Goal: Ask a question

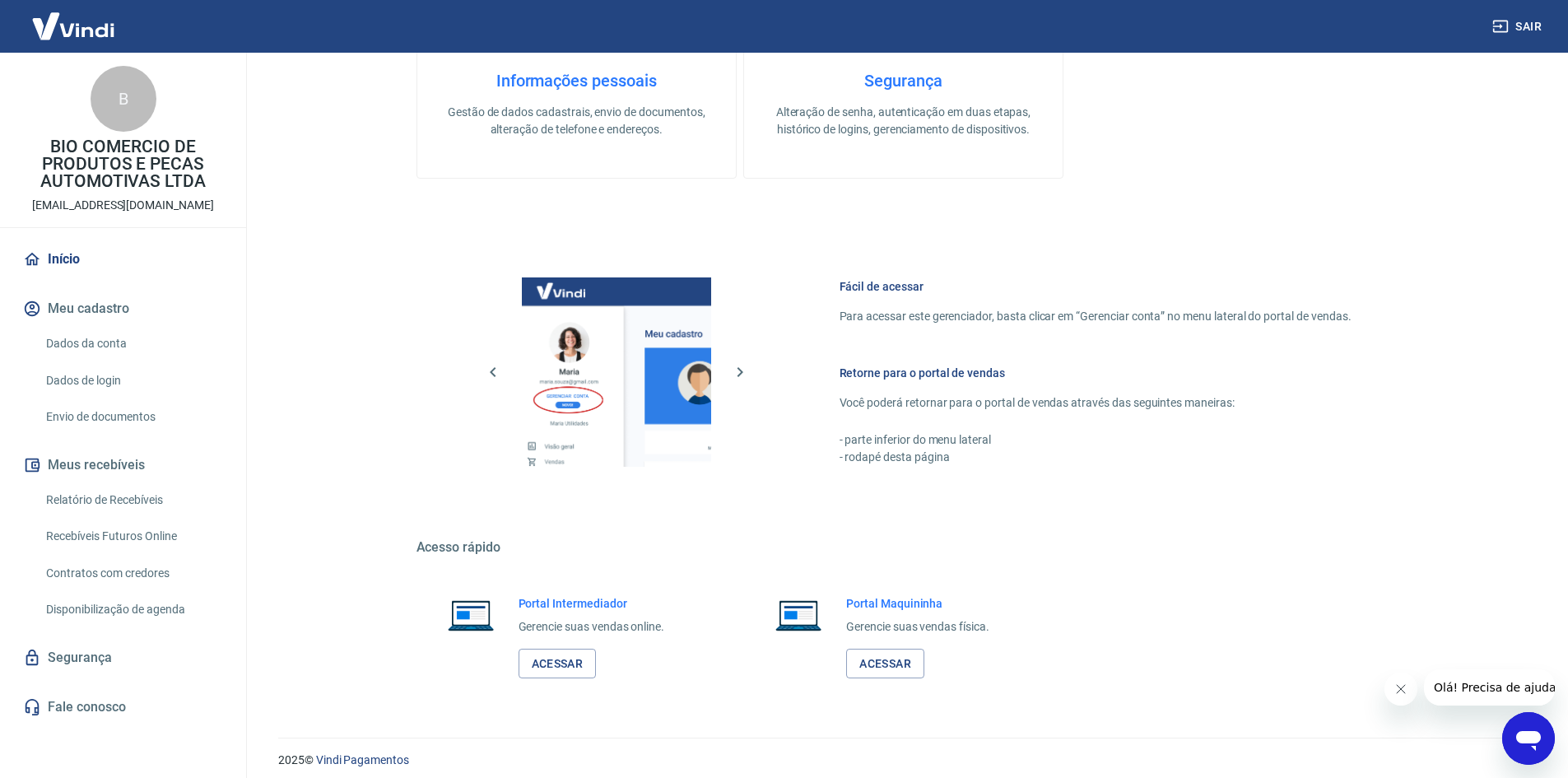
scroll to position [675, 0]
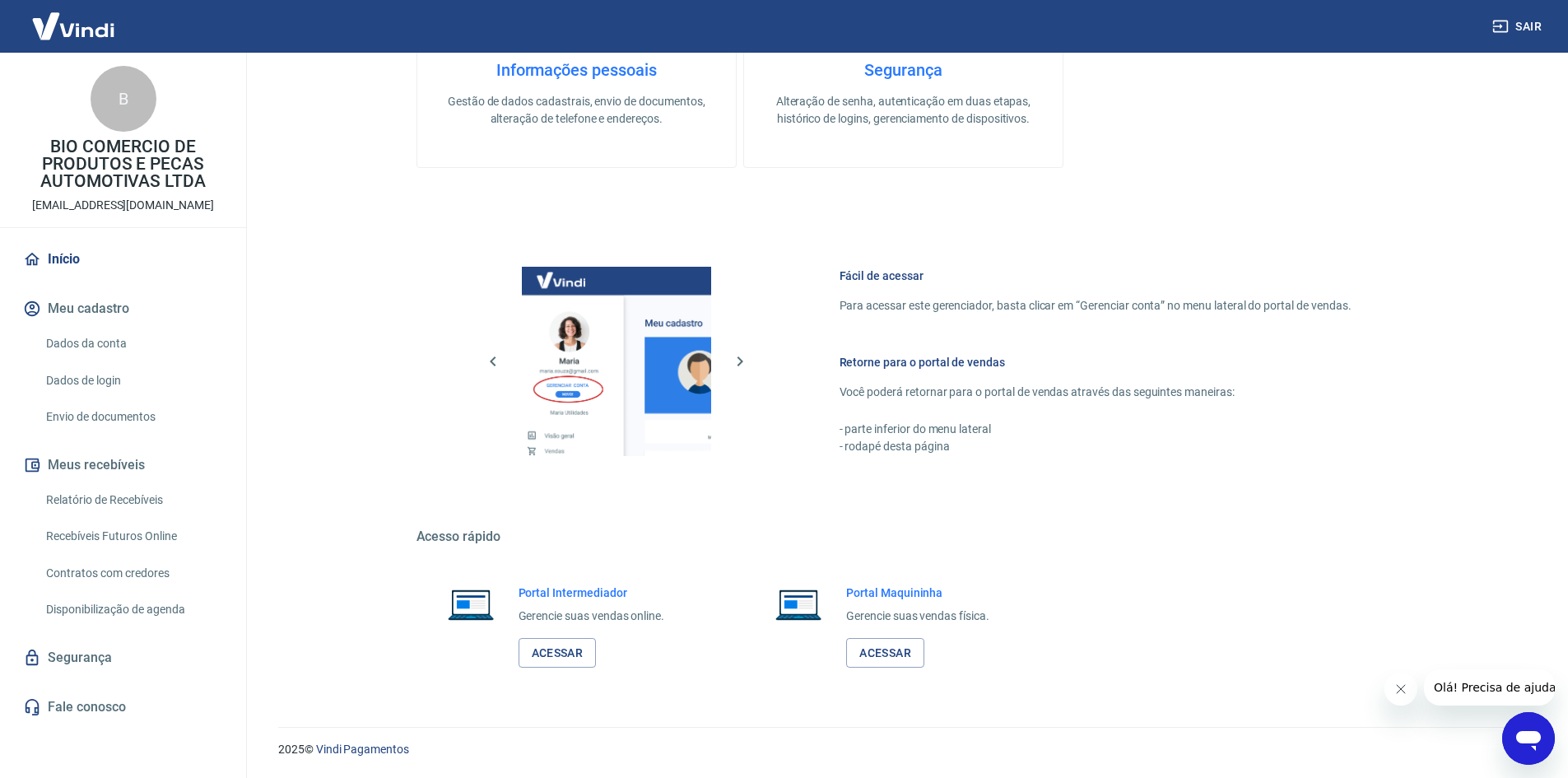
click at [90, 358] on link "Dados da conta" at bounding box center [133, 343] width 187 height 33
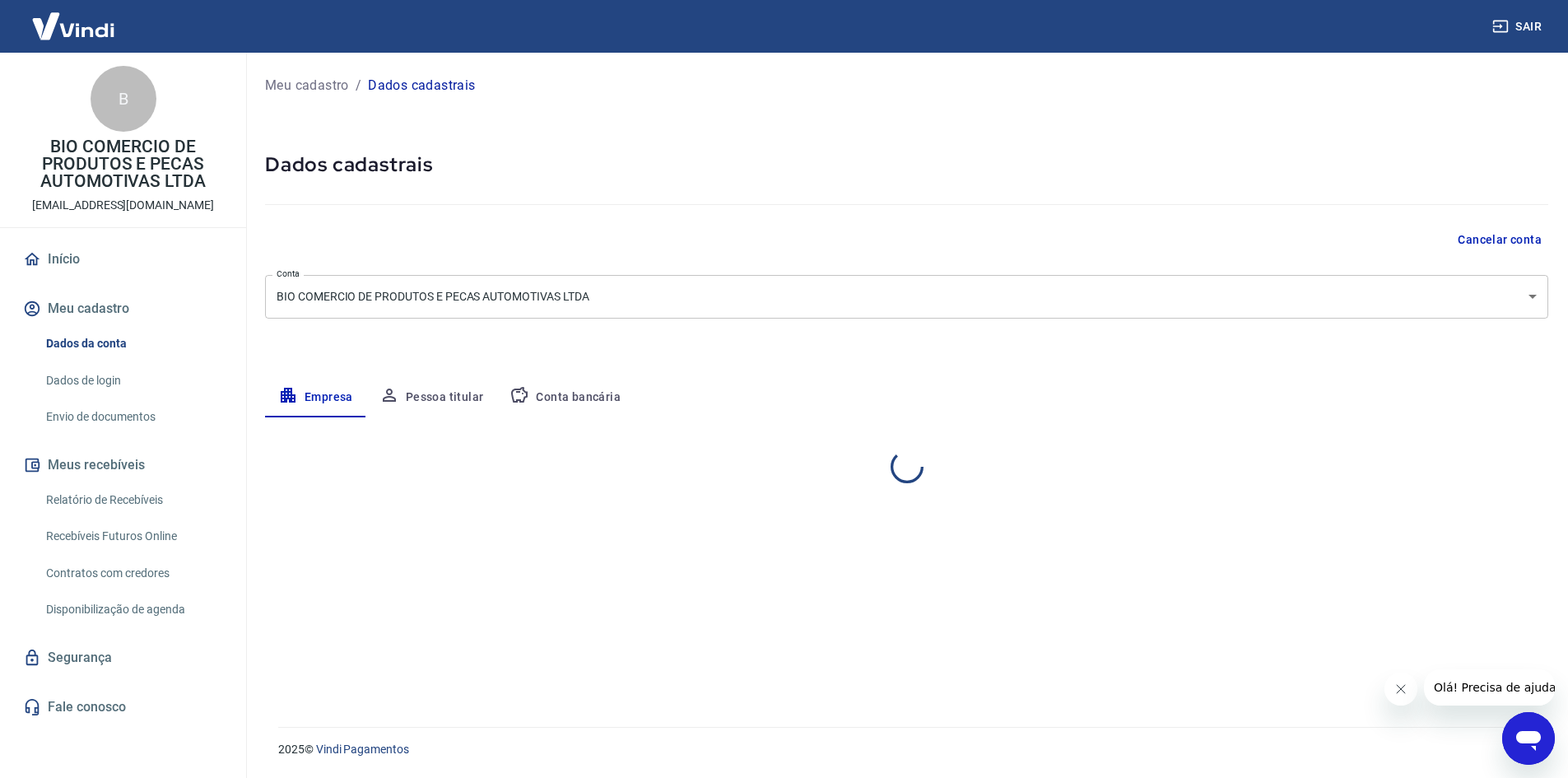
select select "PR"
select select "business"
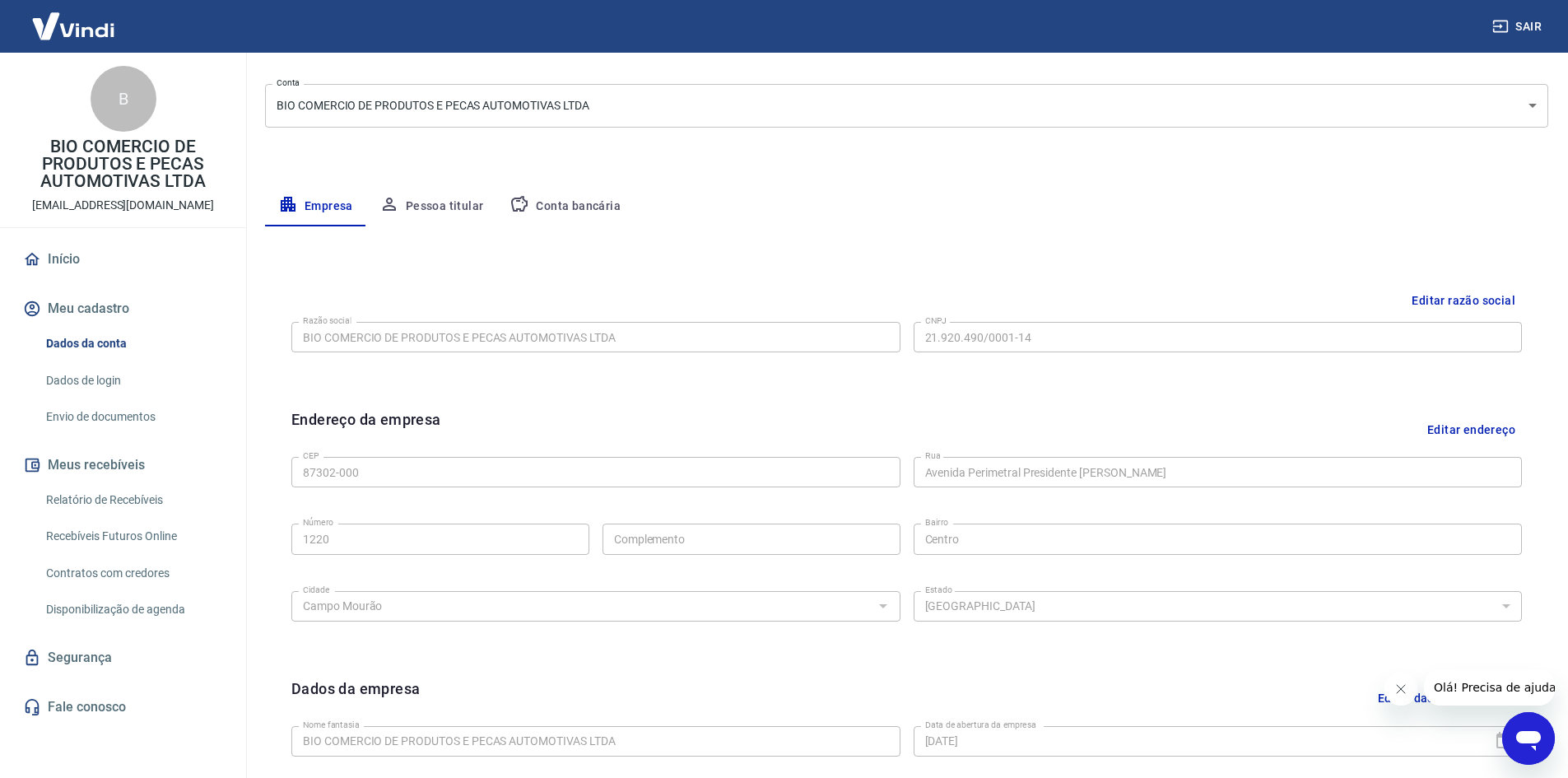
scroll to position [164, 0]
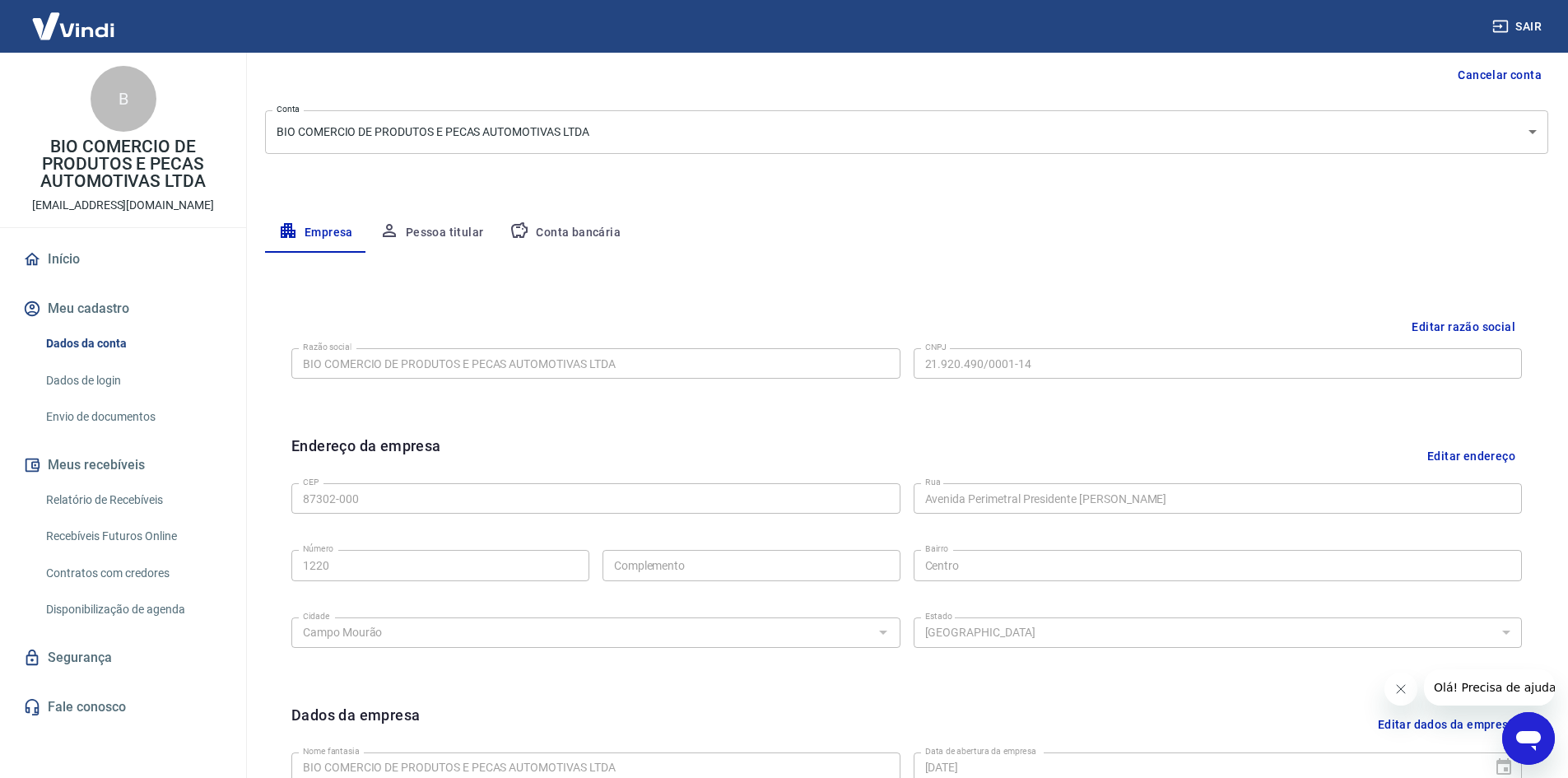
drag, startPoint x: 419, startPoint y: 235, endPoint x: 504, endPoint y: 240, distance: 85.1
click at [430, 235] on button "Pessoa titular" at bounding box center [432, 232] width 131 height 39
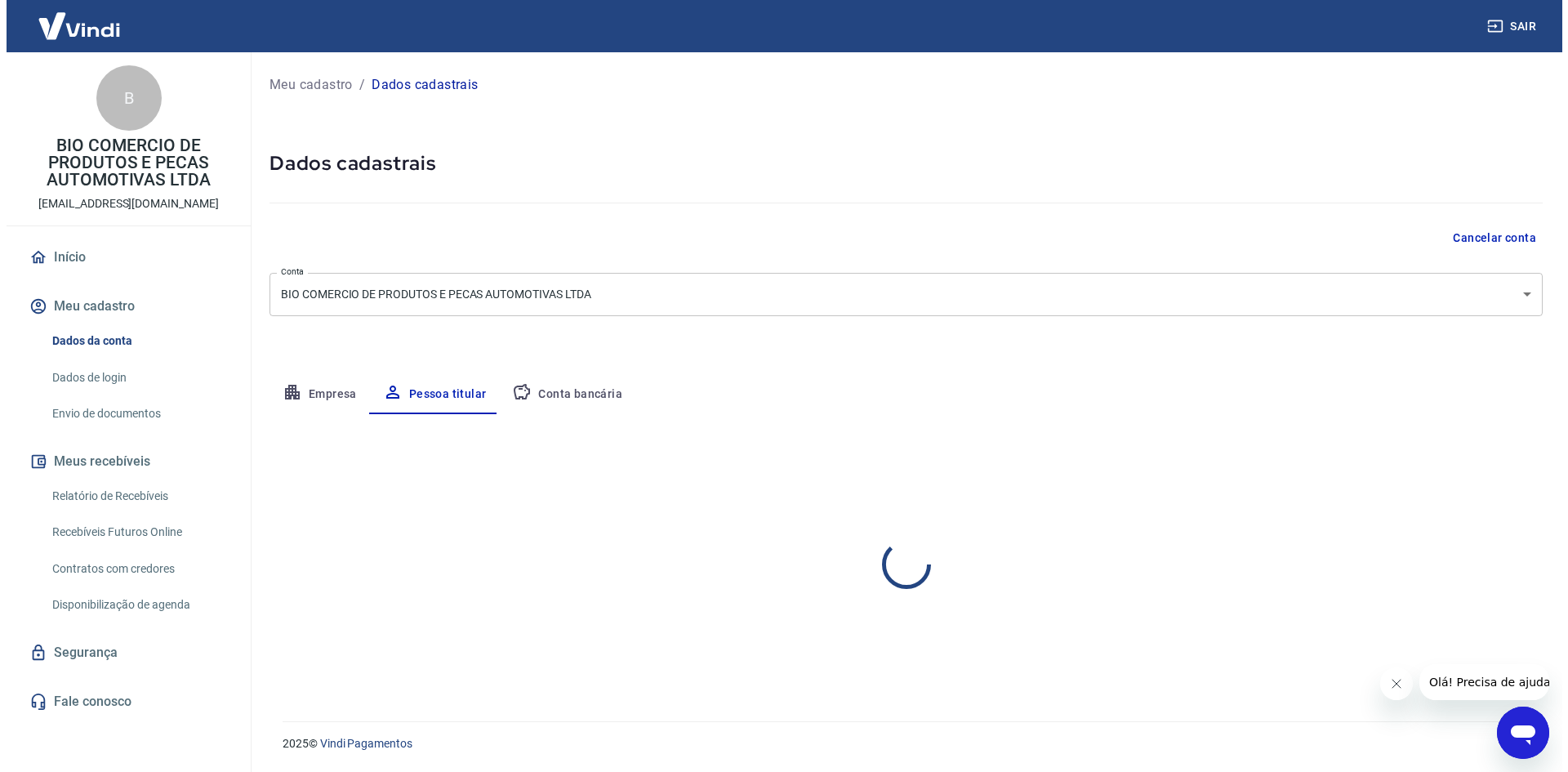
scroll to position [0, 0]
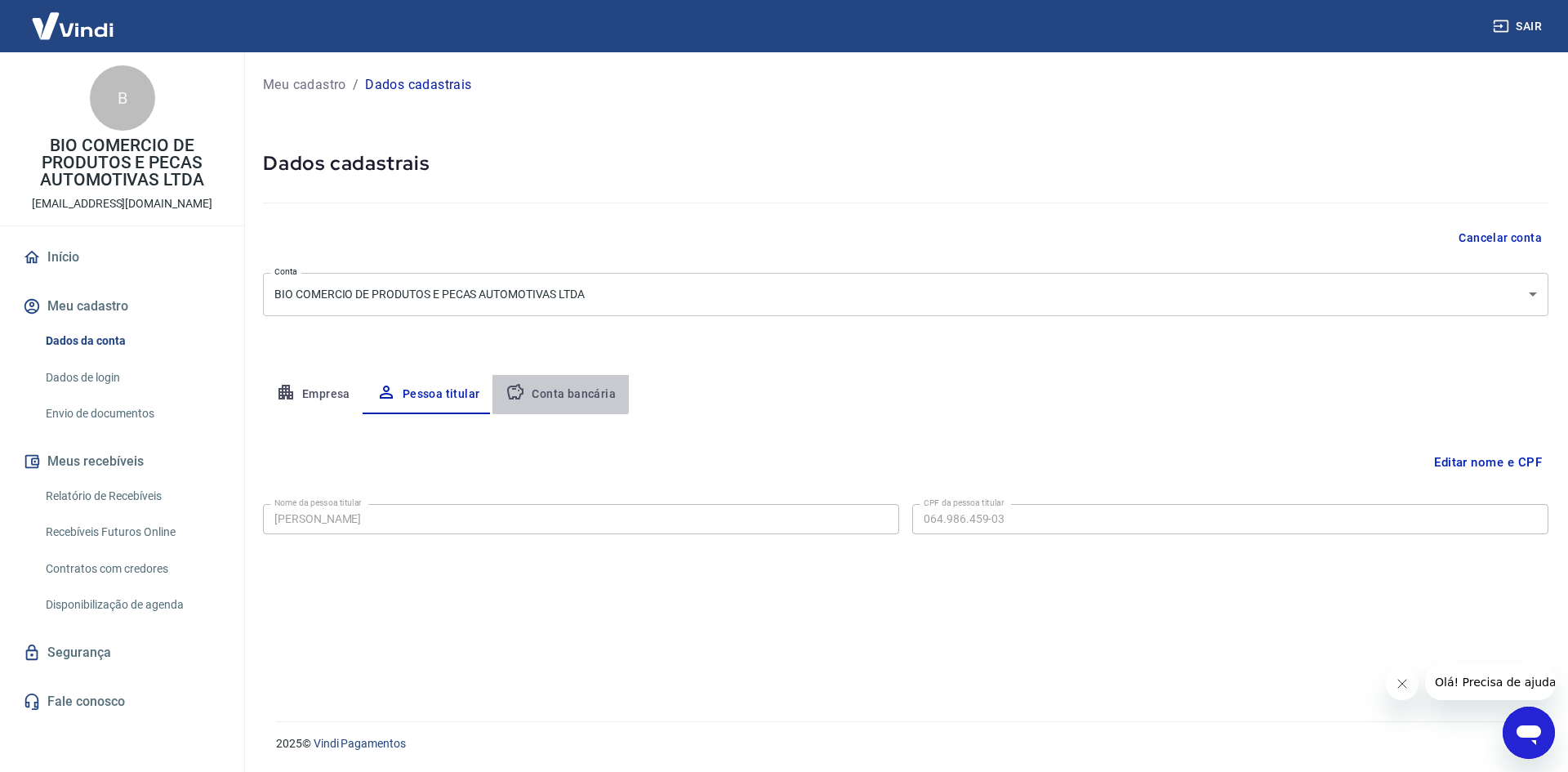
click at [552, 379] on button "Conta bancária" at bounding box center [561, 394] width 137 height 39
select select "1"
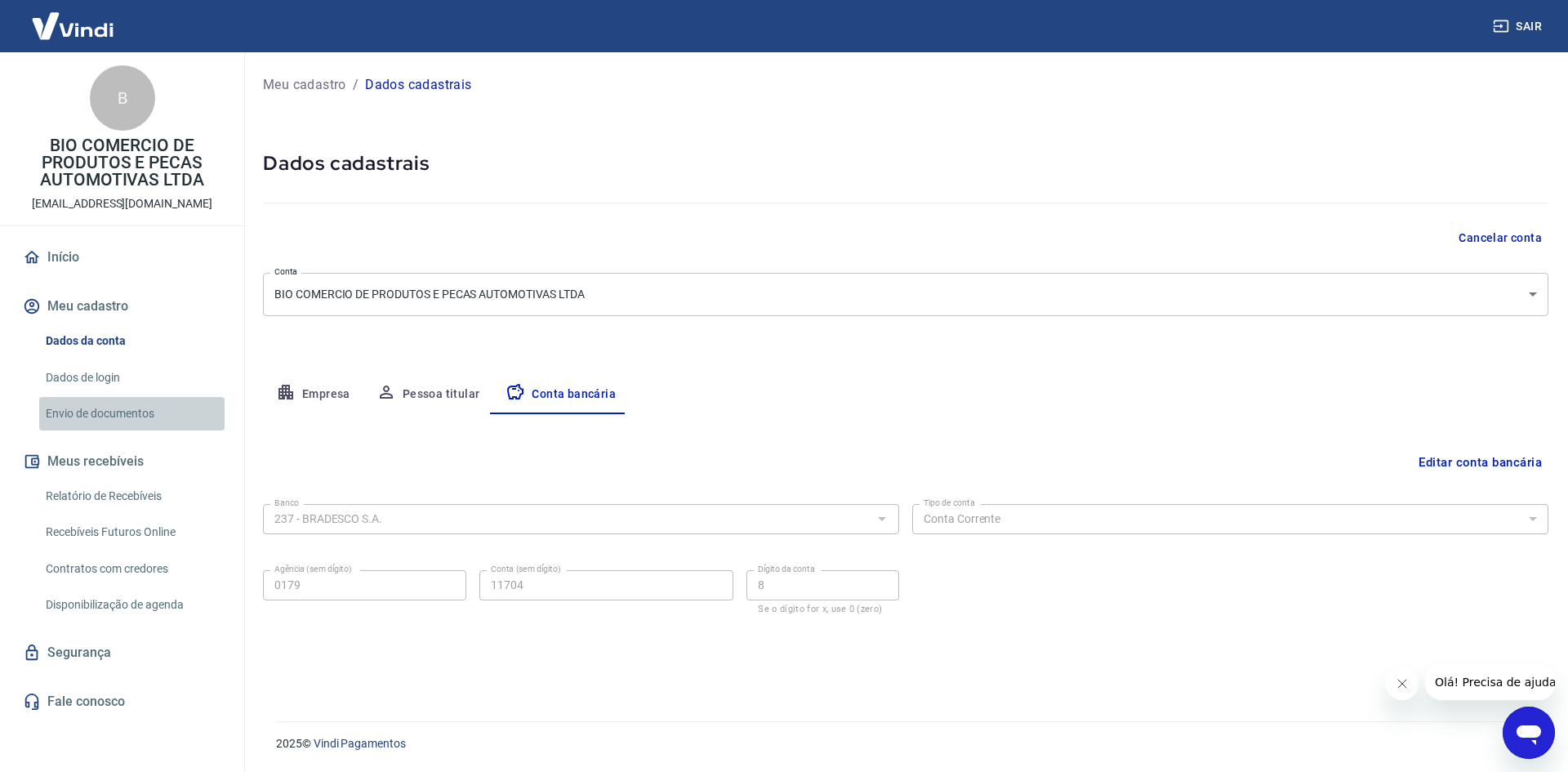
click at [115, 422] on link "Envio de documentos" at bounding box center [132, 413] width 186 height 33
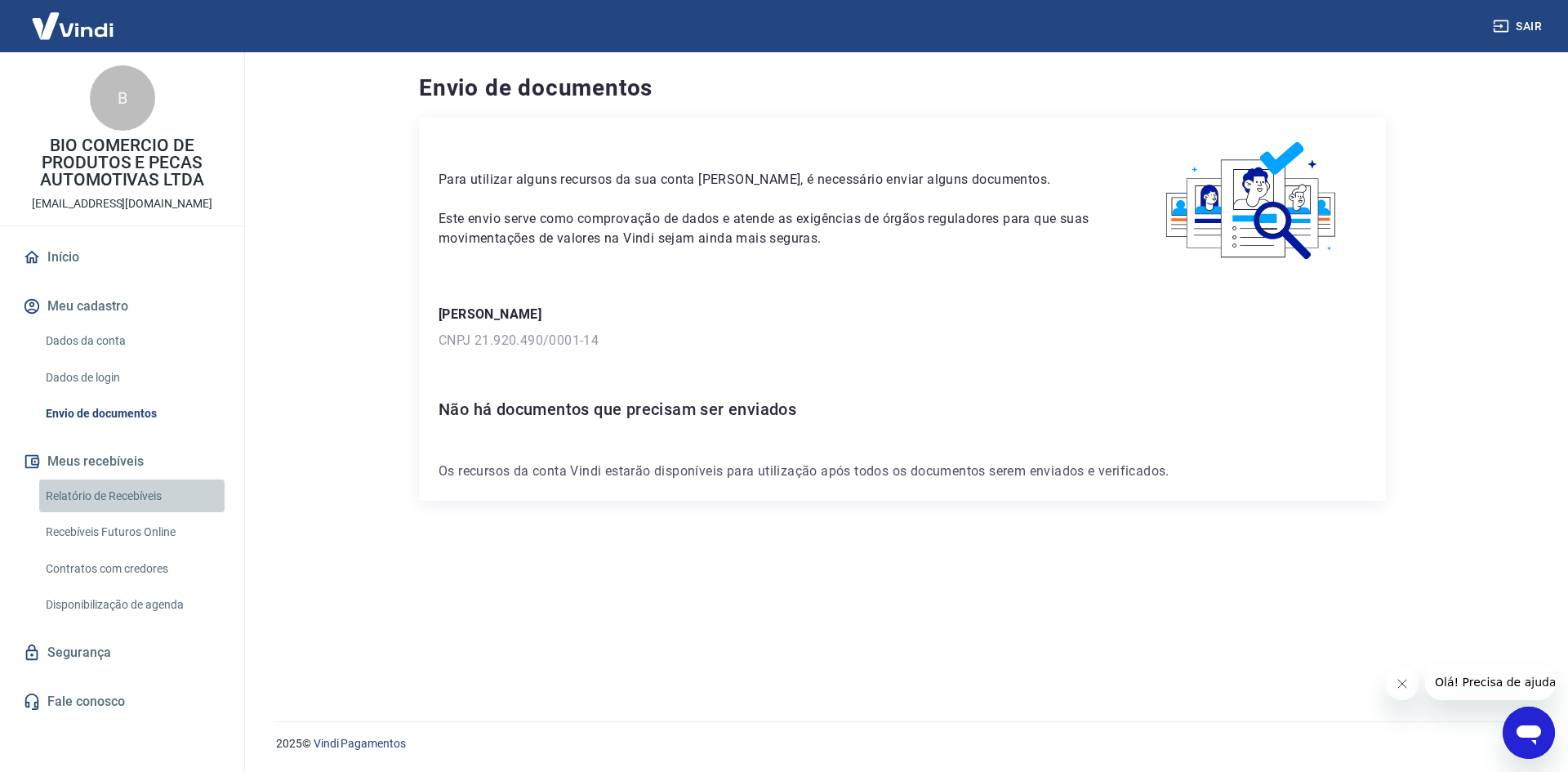
click at [174, 495] on link "Relatório de Recebíveis" at bounding box center [132, 496] width 186 height 33
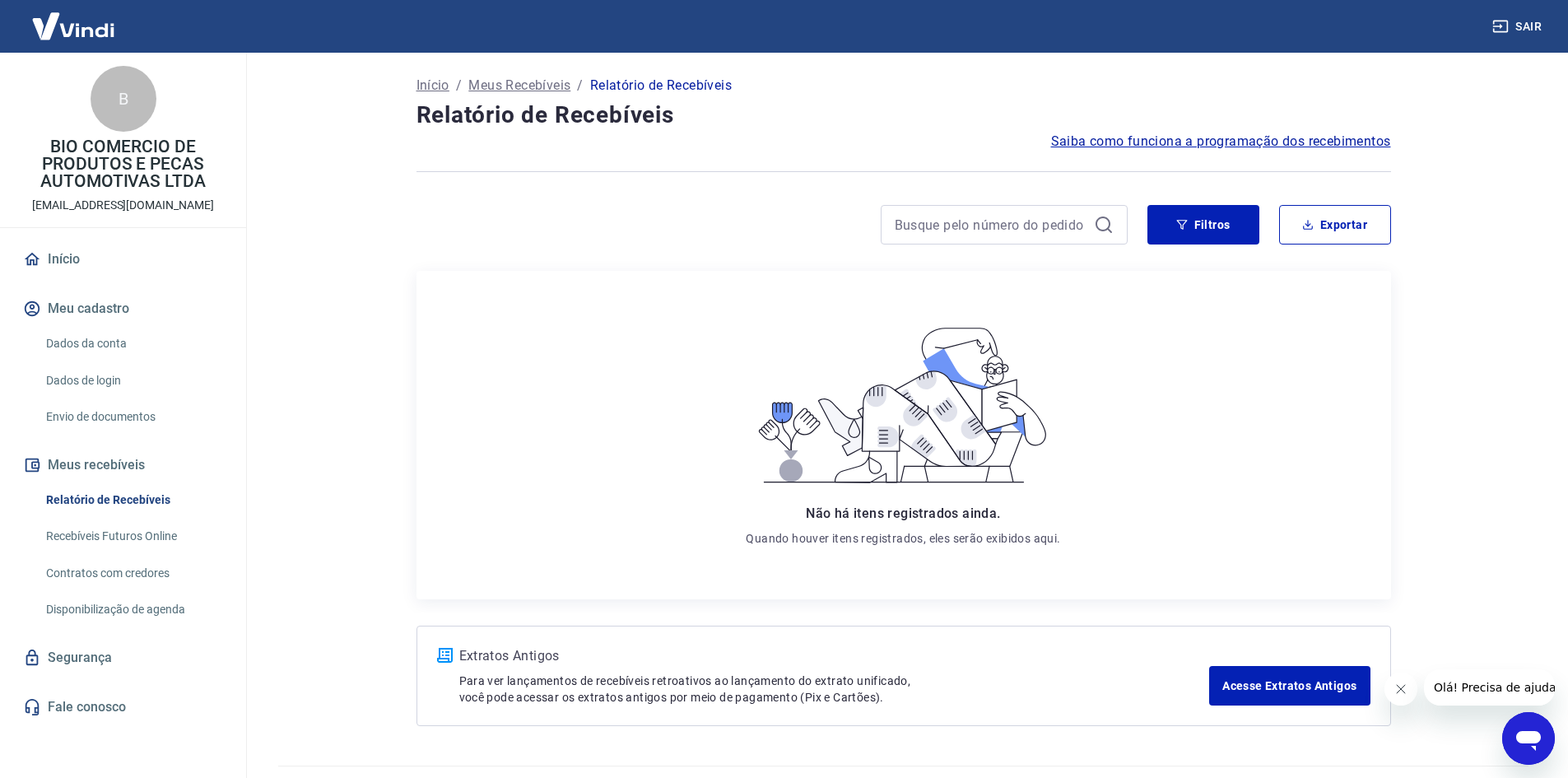
click at [89, 704] on link "Fale conosco" at bounding box center [123, 706] width 206 height 36
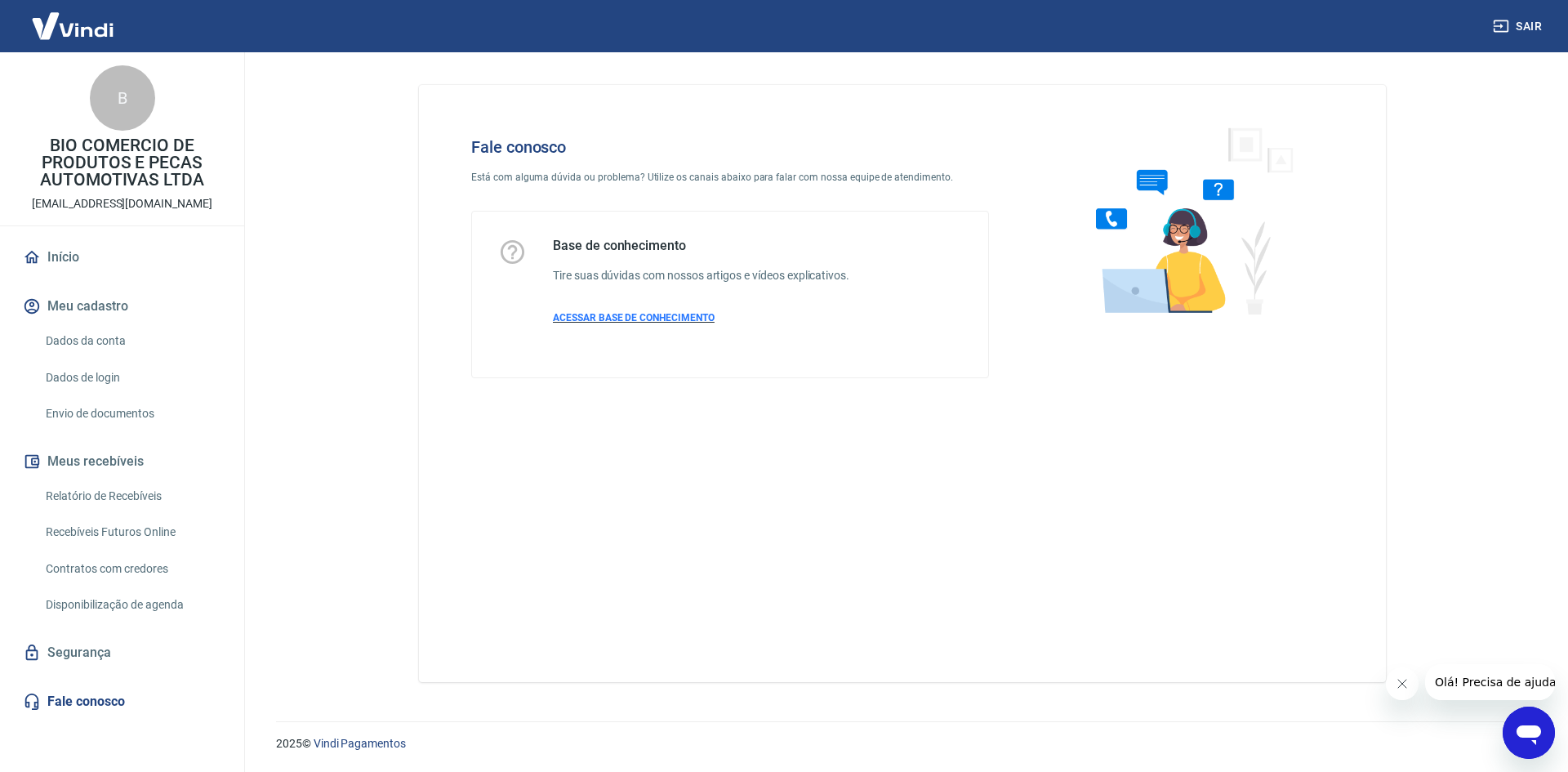
click at [631, 319] on span "ACESSAR BASE DE CONHECIMENTO" at bounding box center [633, 318] width 162 height 12
click at [1530, 727] on icon "Abrir janela de mensagens" at bounding box center [1529, 736] width 25 height 20
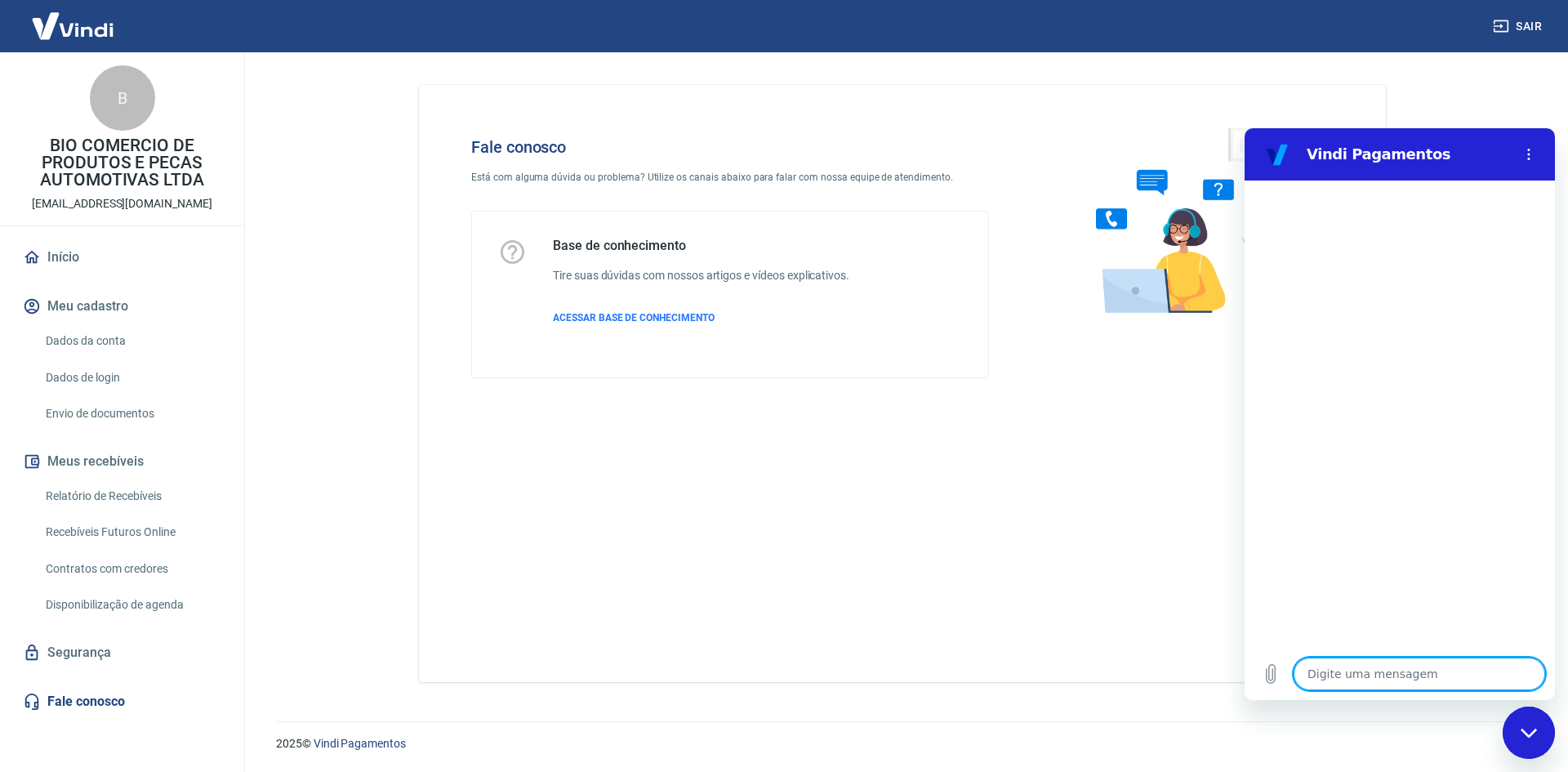
click at [1361, 676] on textarea at bounding box center [1420, 673] width 252 height 32
type textarea "p"
type textarea "x"
type textarea "pr"
type textarea "x"
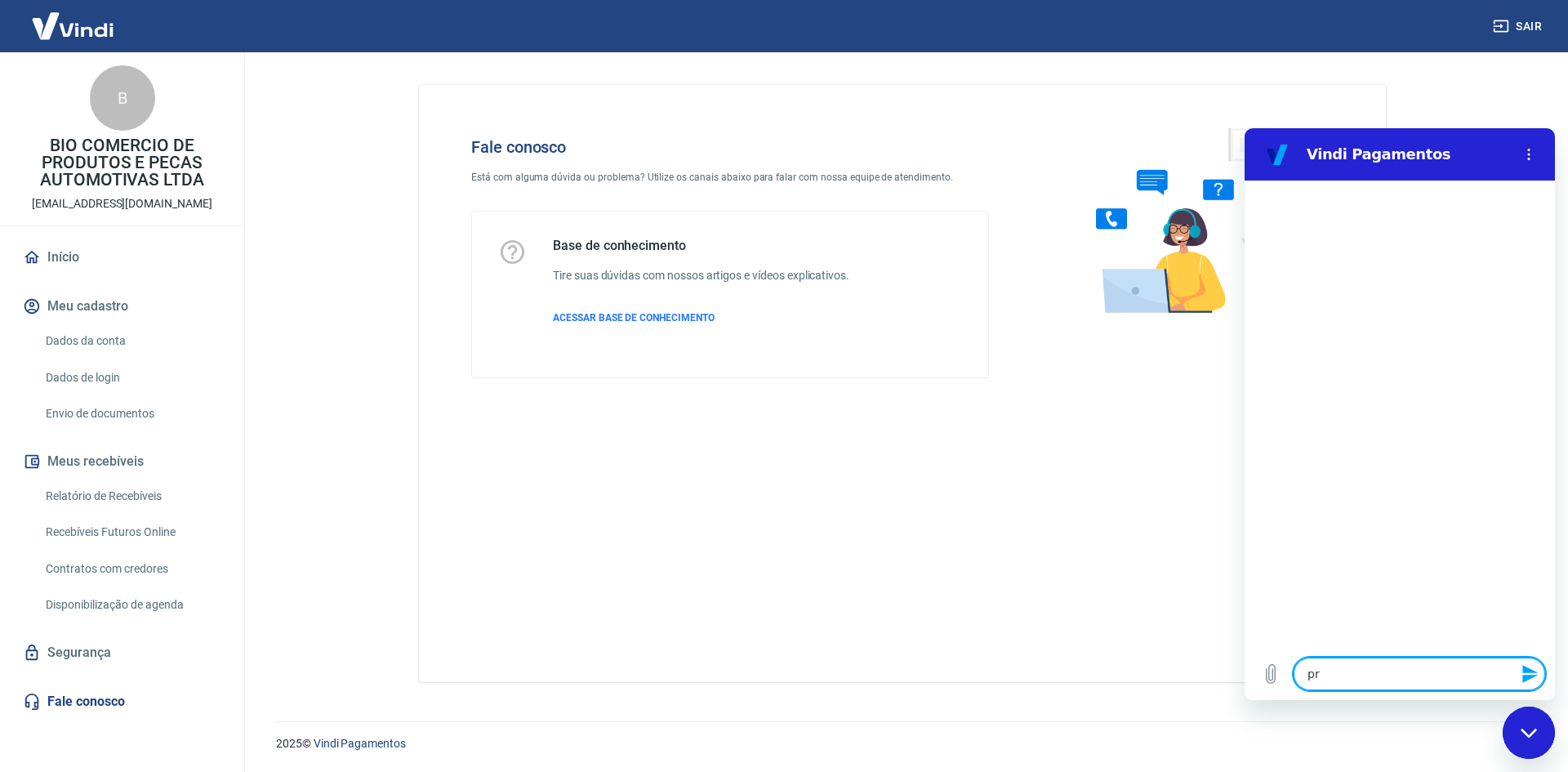
type textarea "pre"
type textarea "x"
type textarea "prec"
type textarea "x"
type textarea "preci"
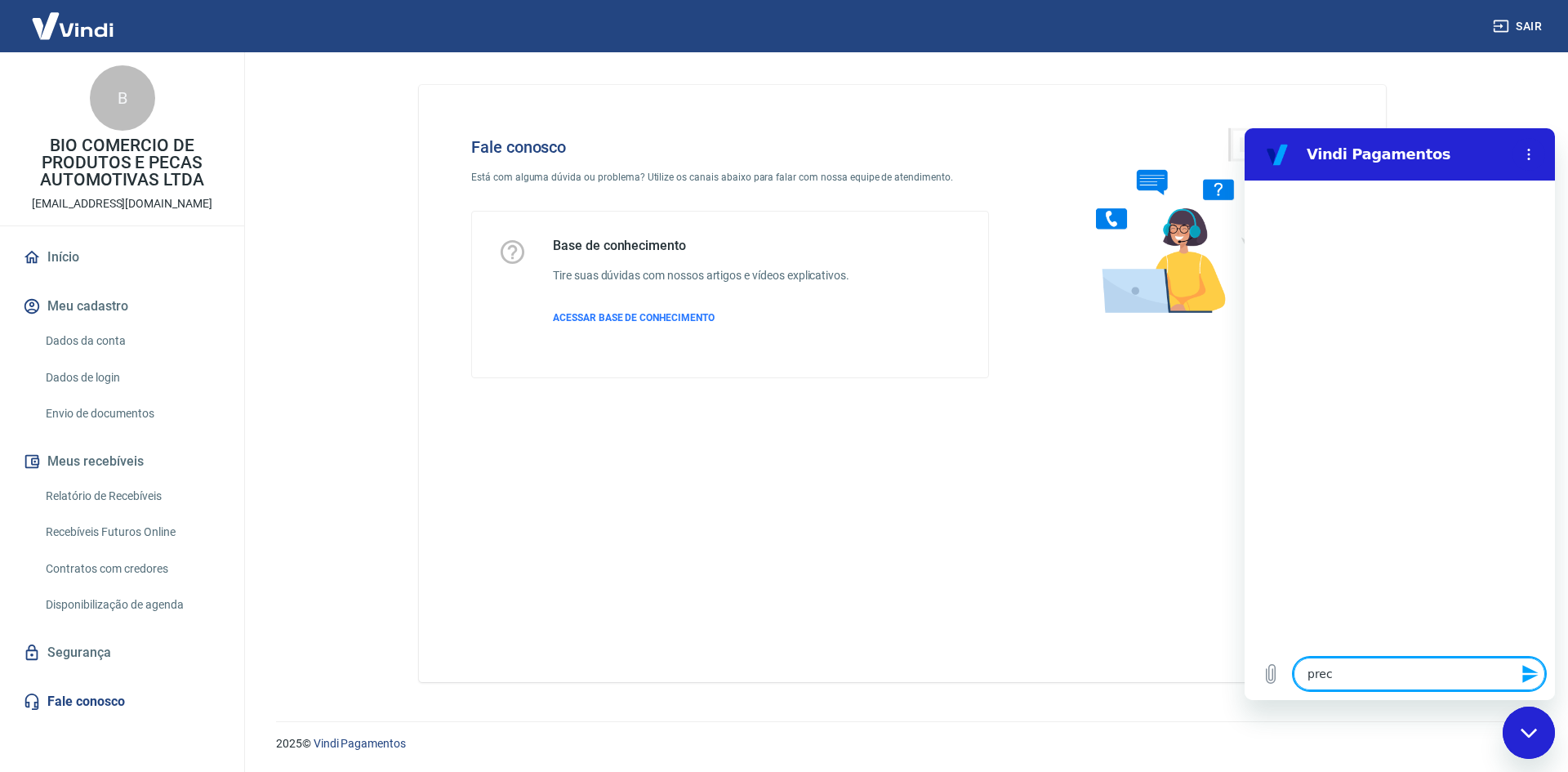
type textarea "x"
type textarea "precis"
type textarea "x"
type textarea "preciso"
type textarea "x"
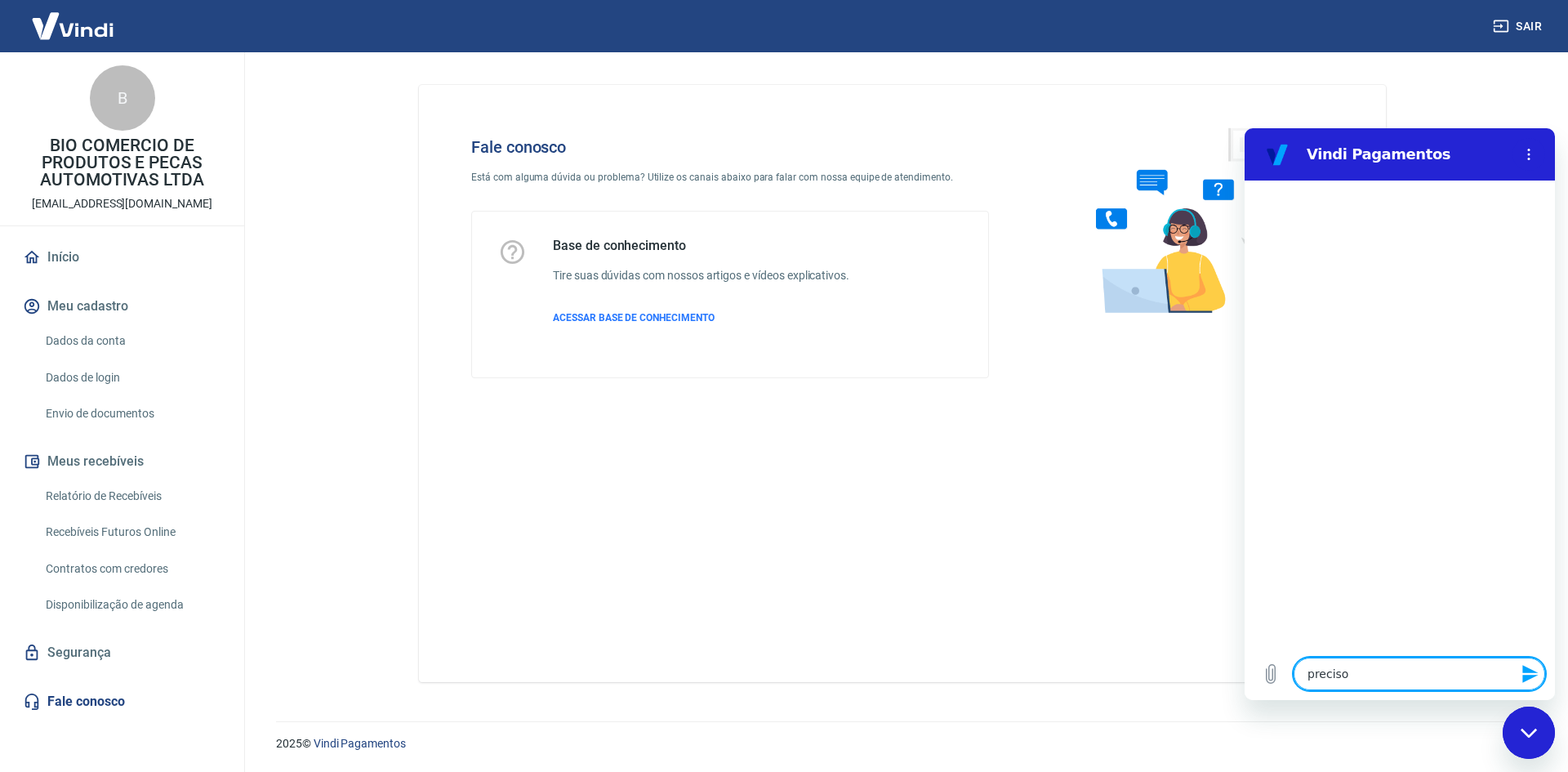
type textarea "preciso"
type textarea "x"
type textarea "preciso d"
type textarea "x"
type textarea "preciso de"
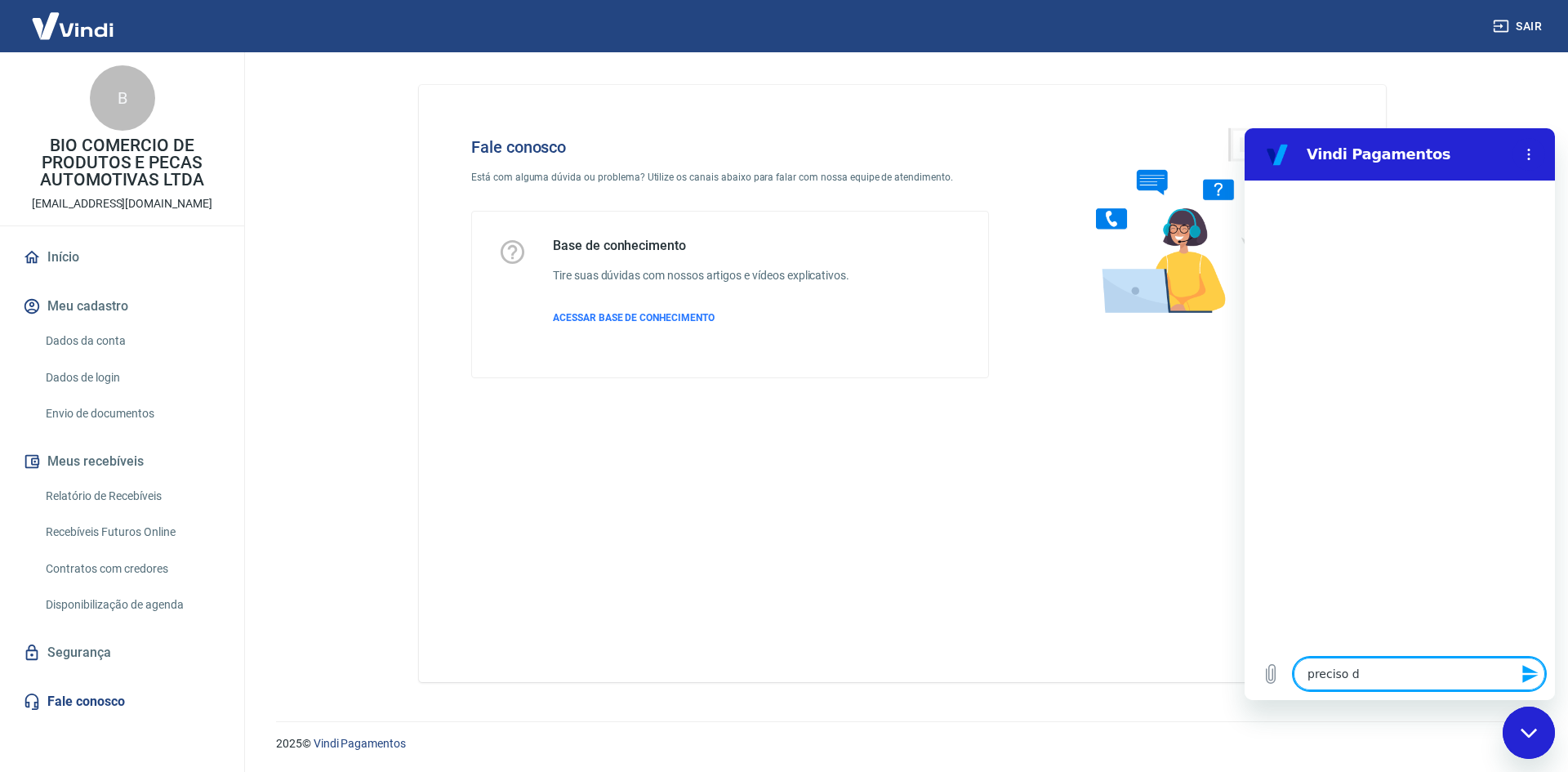
type textarea "x"
type textarea "preciso de"
type textarea "x"
type textarea "preciso de s"
type textarea "x"
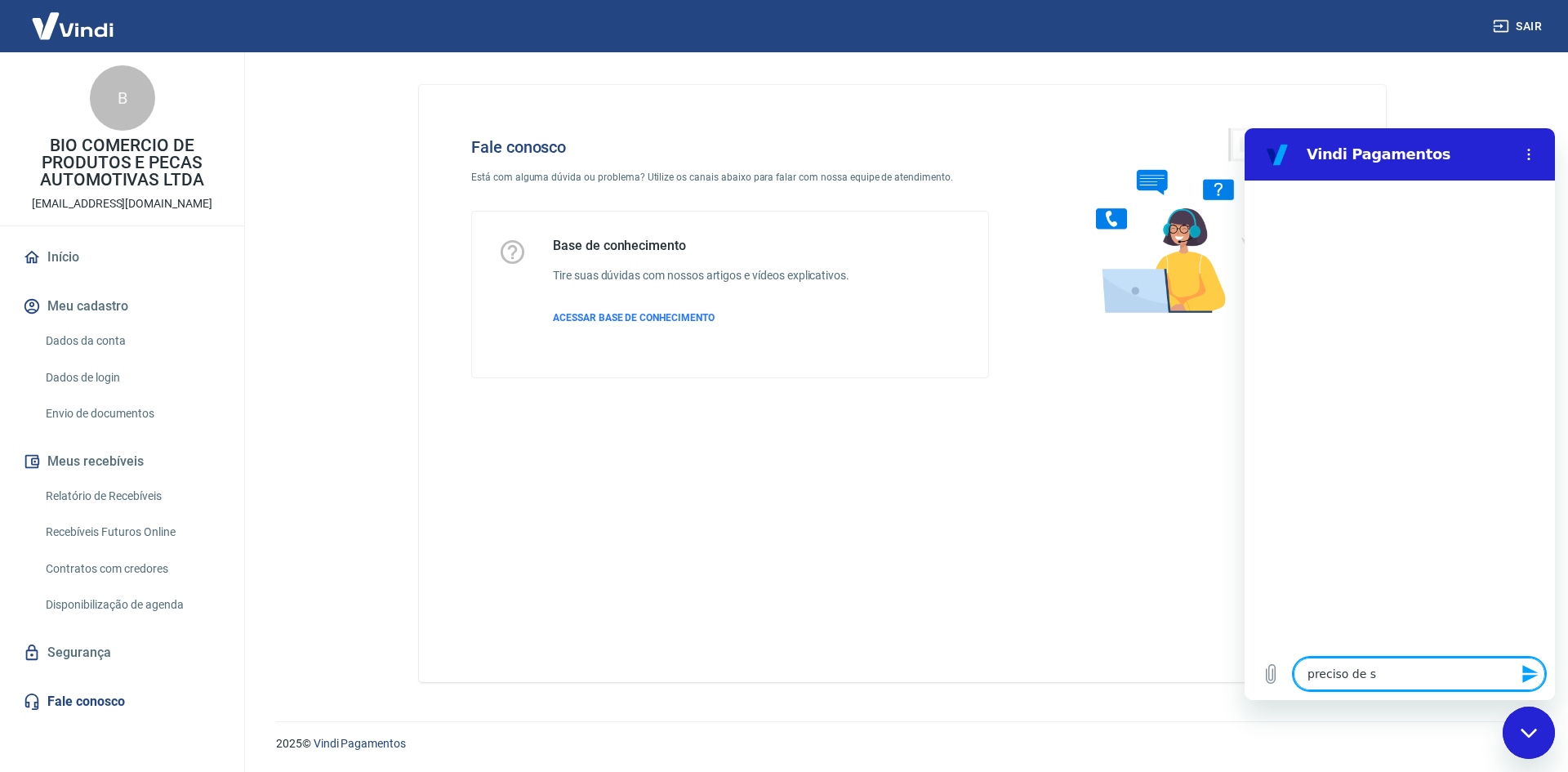
type textarea "preciso de su"
type textarea "x"
type textarea "preciso de sup"
type textarea "x"
type textarea "preciso de supo"
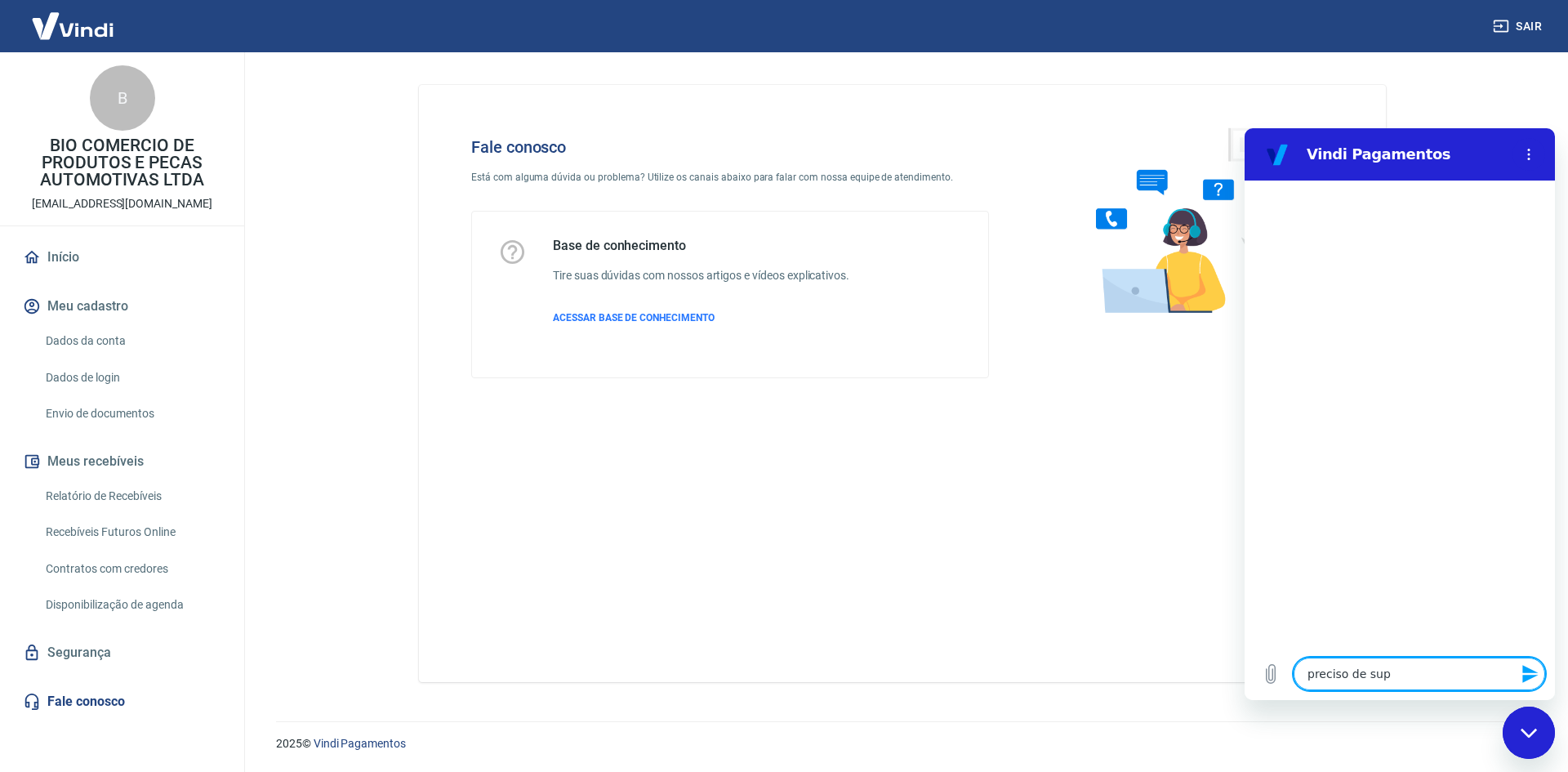
type textarea "x"
type textarea "preciso de supor"
type textarea "x"
type textarea "preciso de suport"
type textarea "x"
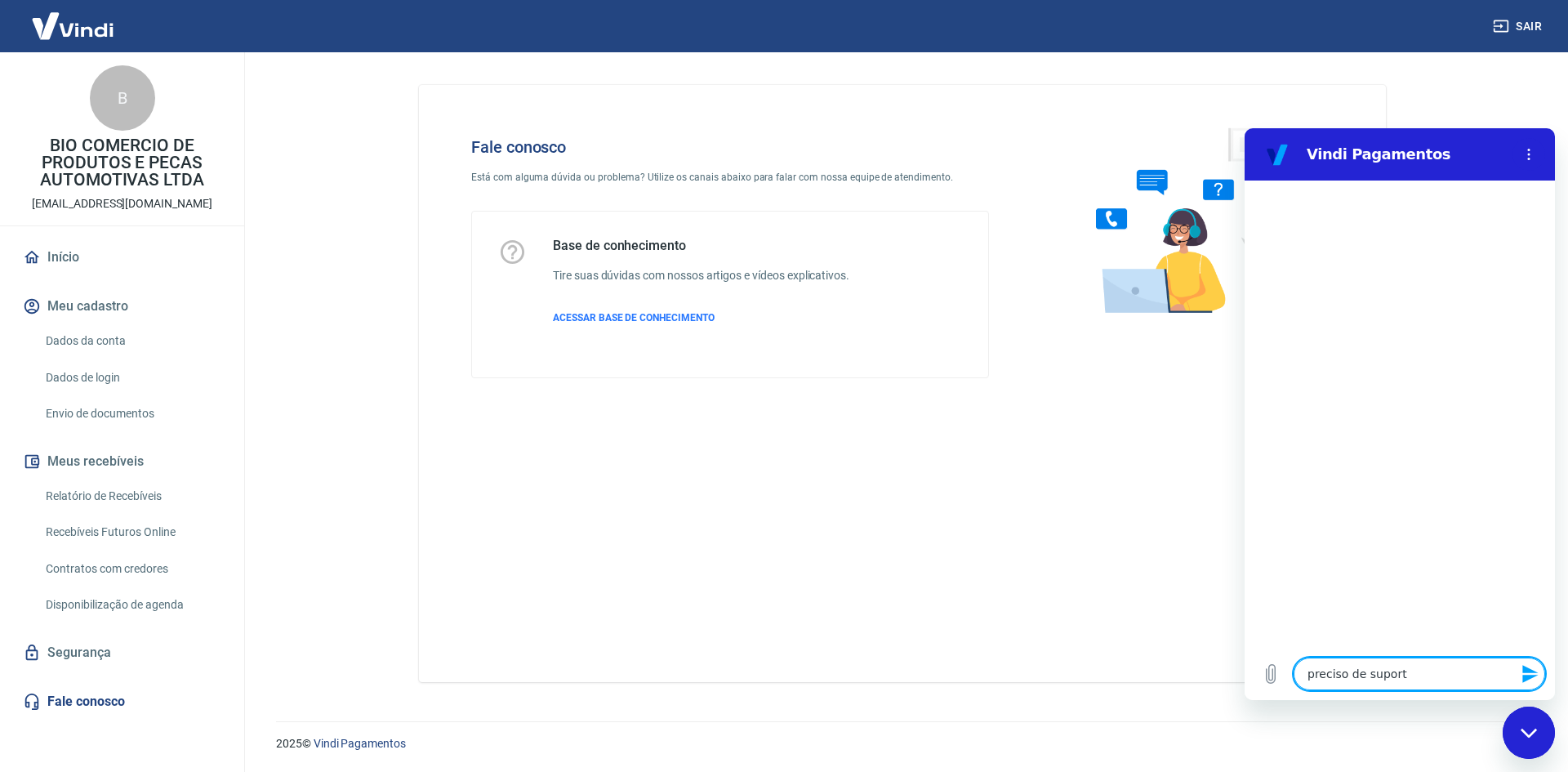
type textarea "preciso de suporte"
type textarea "x"
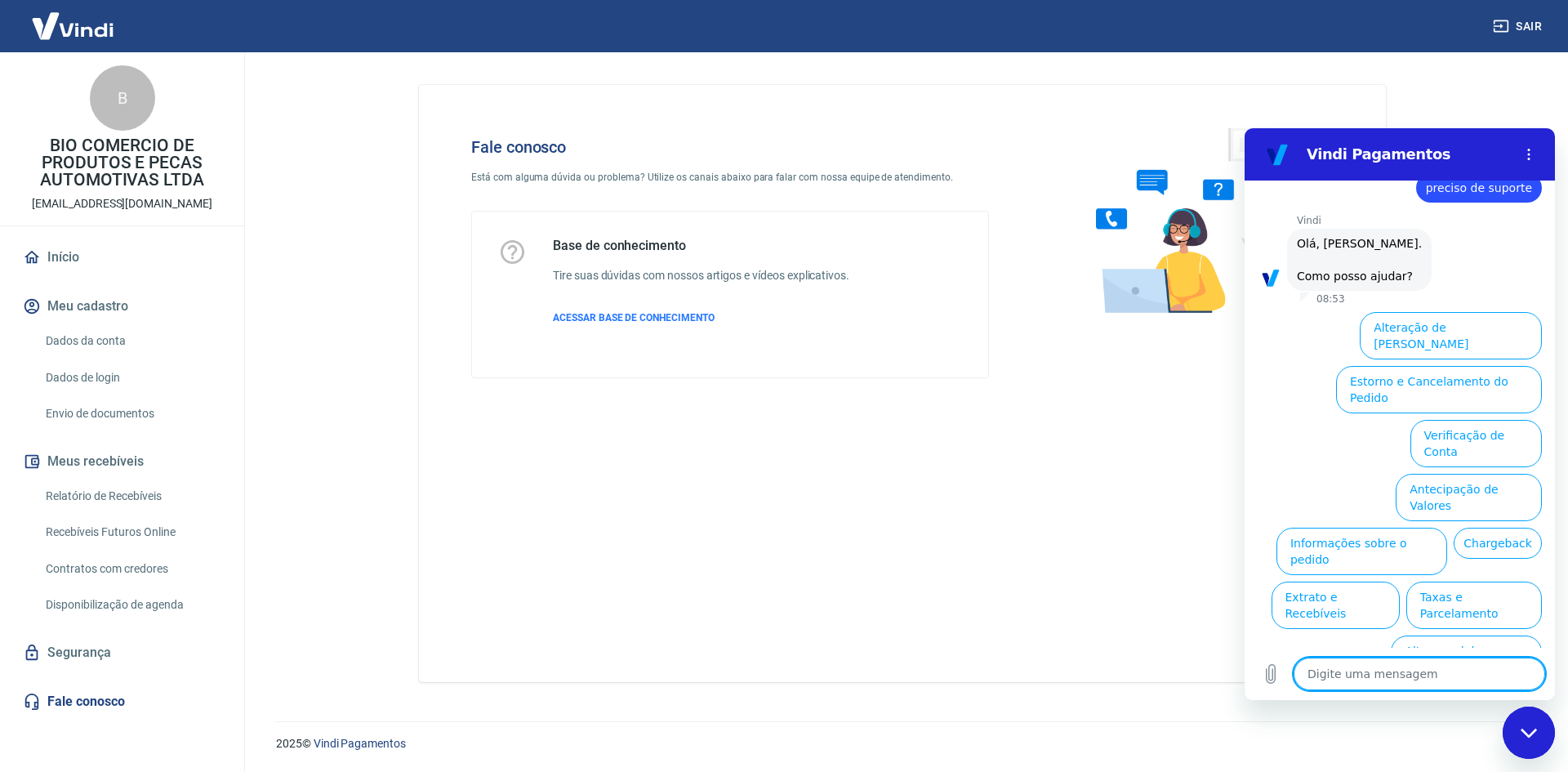
scroll to position [38, 0]
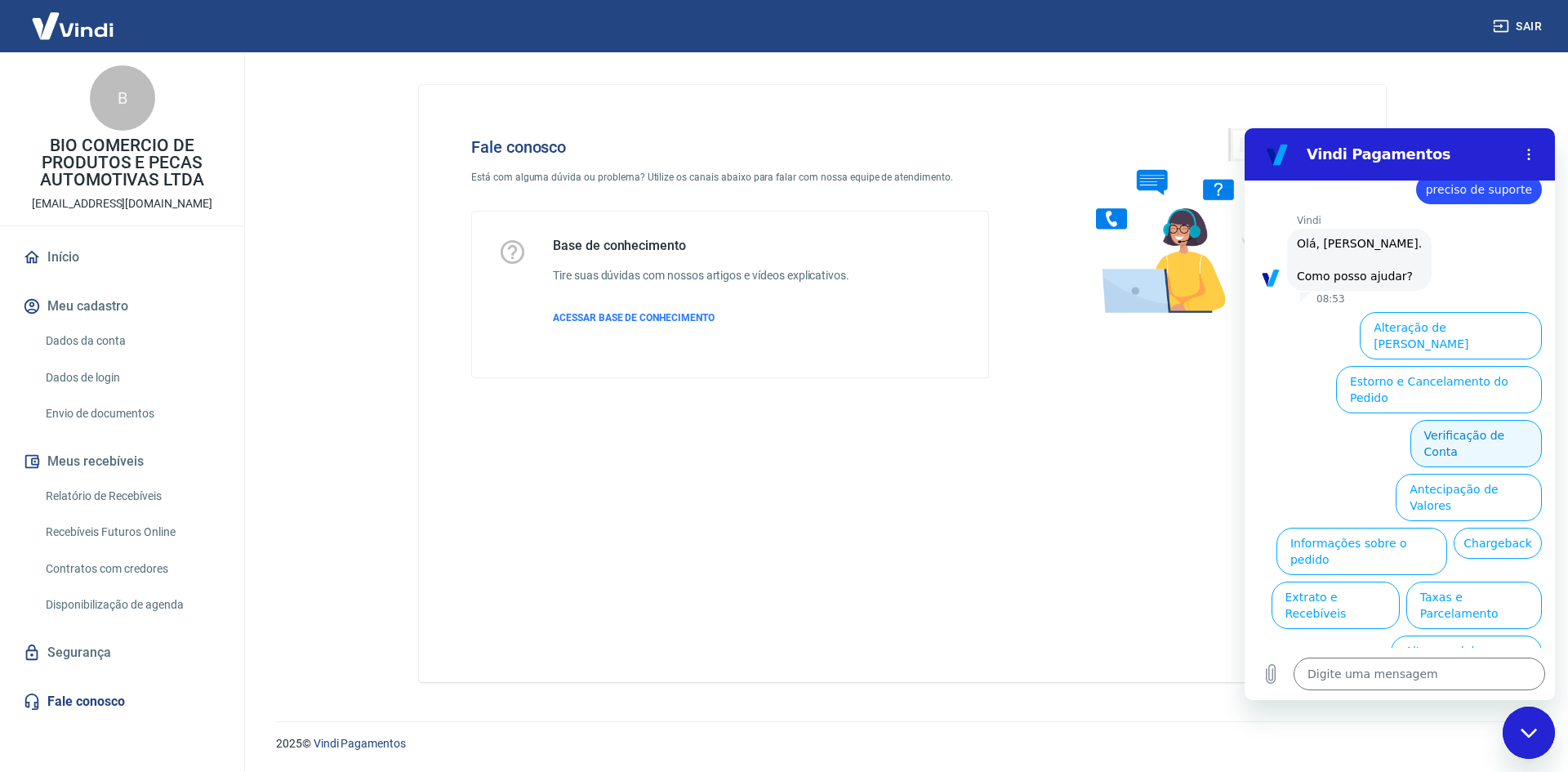
click at [1473, 420] on button "Verificação de Conta" at bounding box center [1476, 443] width 132 height 47
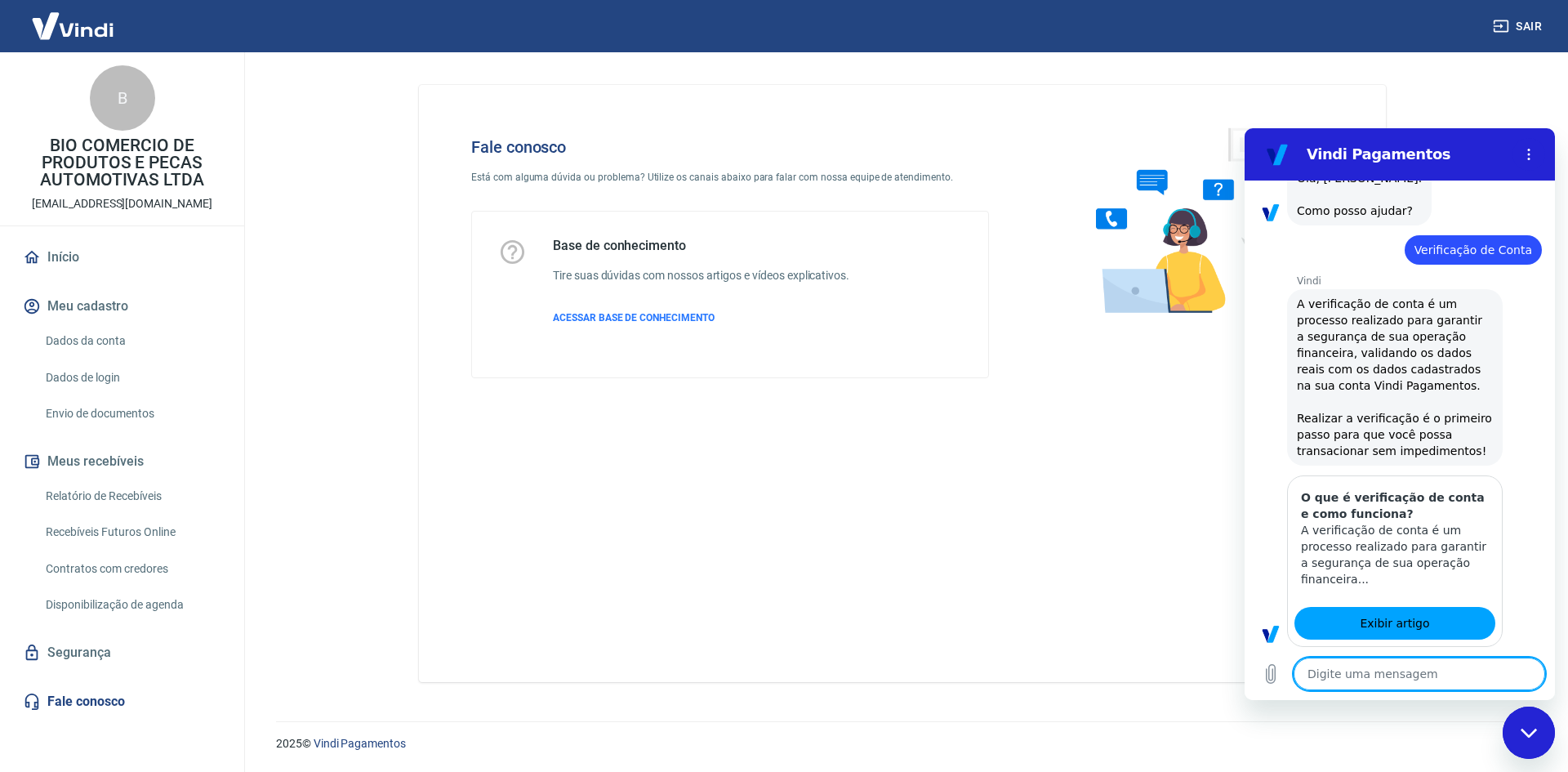
type textarea "x"
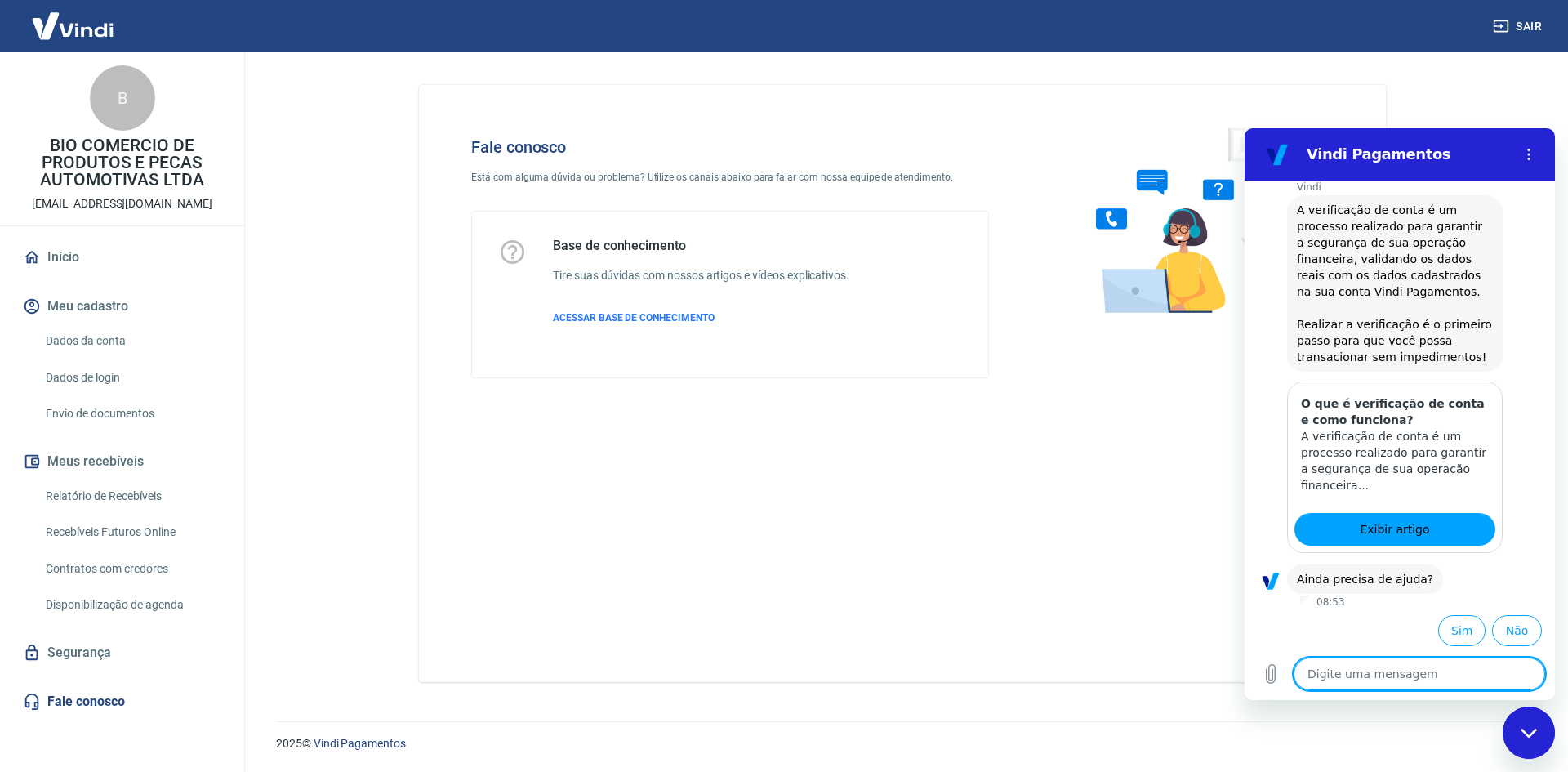
scroll to position [200, 0]
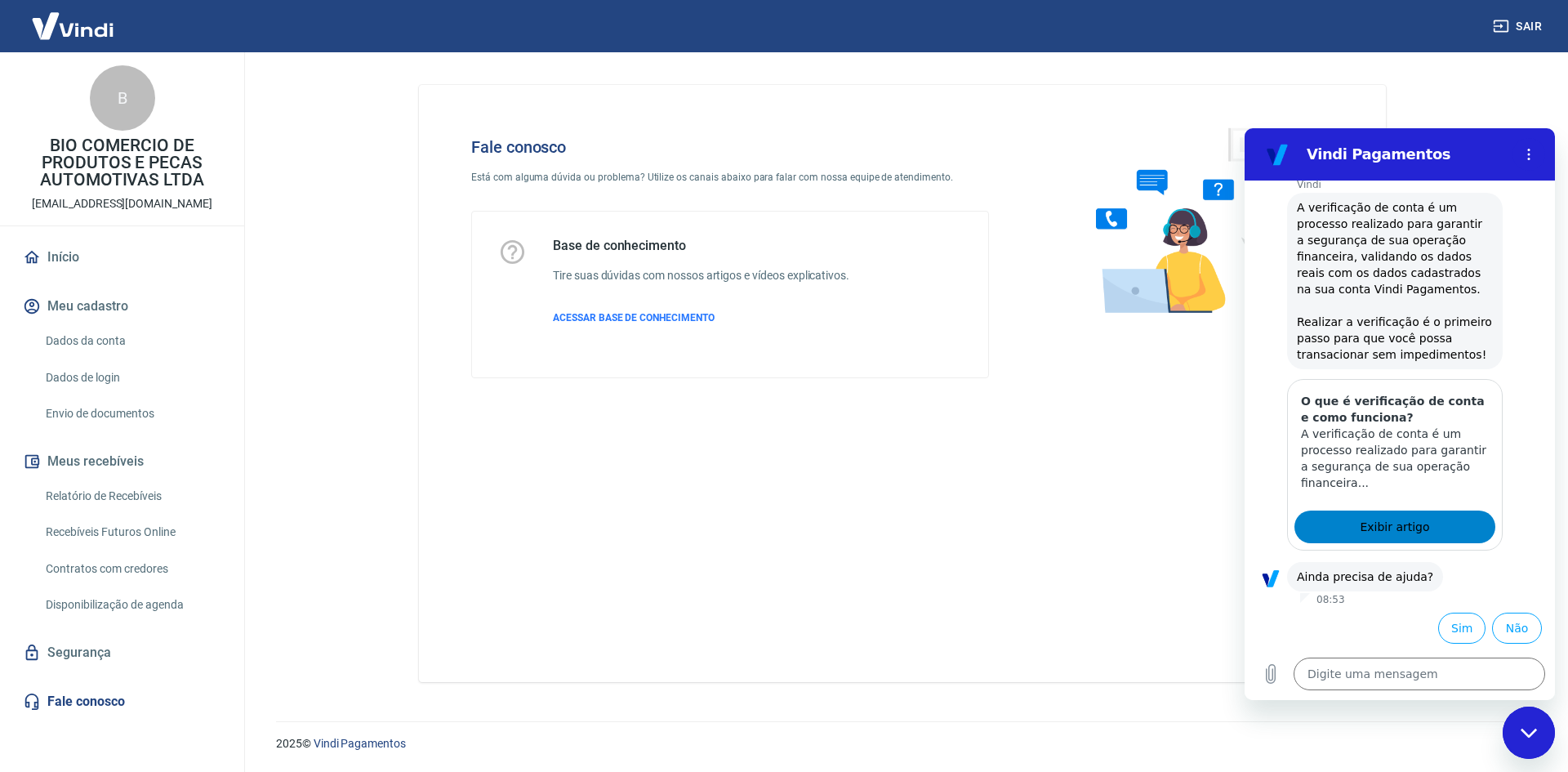
click at [1381, 533] on span "Exibir artigo" at bounding box center [1395, 527] width 70 height 20
